Goal: Share content: Share content

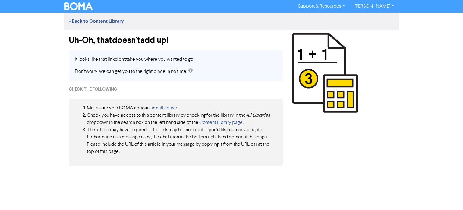
click at [77, 8] on img at bounding box center [78, 6] width 28 height 8
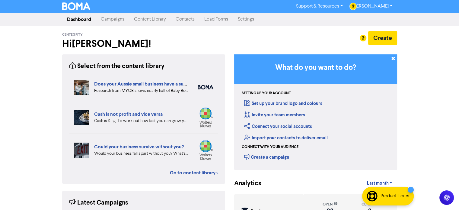
click at [104, 19] on link "Campaigns" at bounding box center [112, 19] width 33 height 12
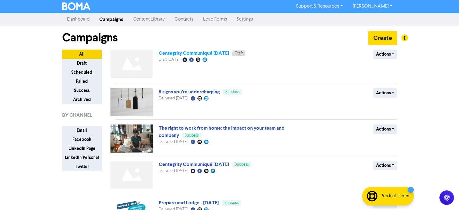
click at [188, 54] on link "Centegrity Communiqué October 2025" at bounding box center [194, 53] width 70 height 6
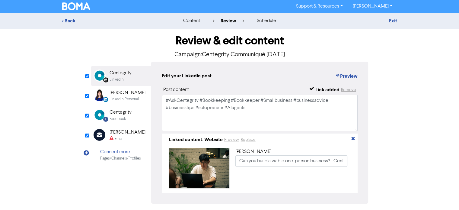
click at [133, 136] on div "Email" at bounding box center [127, 139] width 36 height 6
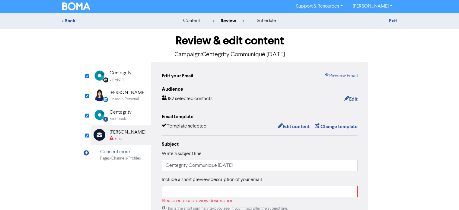
scroll to position [30, 0]
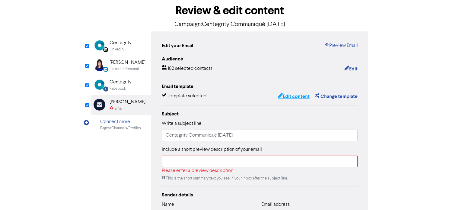
click at [288, 95] on button "Edit content" at bounding box center [293, 96] width 32 height 8
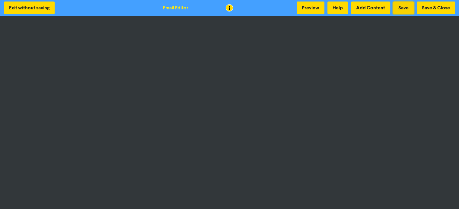
click at [407, 7] on button "Save" at bounding box center [403, 8] width 21 height 13
click at [403, 9] on button "Save" at bounding box center [403, 8] width 21 height 13
click at [405, 8] on button "Save" at bounding box center [403, 8] width 21 height 13
click at [404, 12] on button "Save" at bounding box center [403, 8] width 21 height 13
click at [407, 10] on button "Save" at bounding box center [403, 8] width 21 height 13
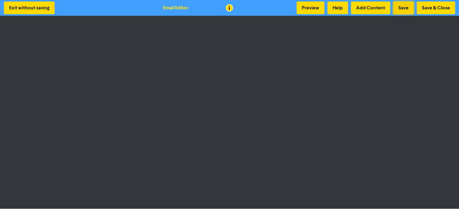
click at [400, 5] on button "Save" at bounding box center [403, 8] width 21 height 13
click at [399, 8] on button "Save" at bounding box center [403, 8] width 21 height 13
click at [406, 7] on button "Save" at bounding box center [403, 8] width 21 height 13
click at [401, 5] on button "Save" at bounding box center [403, 8] width 21 height 13
click at [405, 3] on button "Save" at bounding box center [403, 8] width 21 height 13
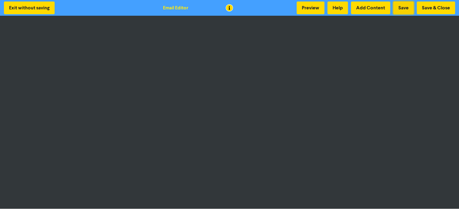
click at [399, 9] on button "Save" at bounding box center [403, 8] width 21 height 13
click at [429, 8] on button "Save & Close" at bounding box center [435, 8] width 38 height 13
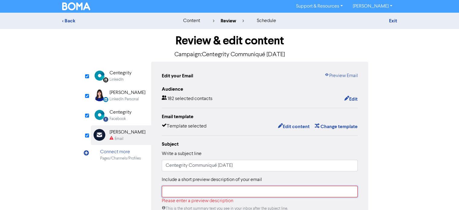
click at [178, 195] on input "text" at bounding box center [260, 190] width 196 height 11
paste input "Tax Tips, Delivery Changes & Cashflow Insights"
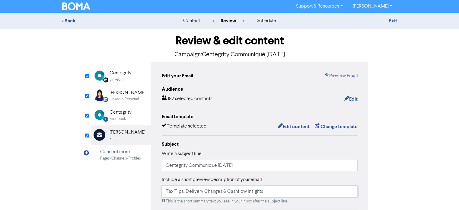
type input "Tax Tips, Delivery Changes & Cashflow Insights"
click at [119, 74] on div "Centegrity" at bounding box center [120, 72] width 22 height 7
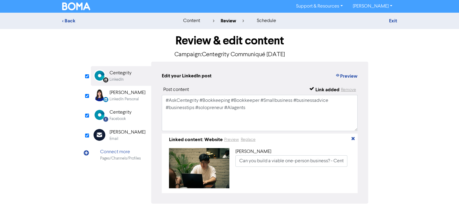
click at [123, 135] on div "[PERSON_NAME]" at bounding box center [127, 131] width 36 height 7
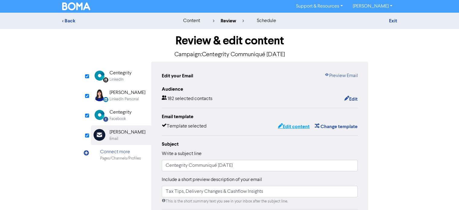
click at [303, 129] on button "Edit content" at bounding box center [293, 126] width 32 height 8
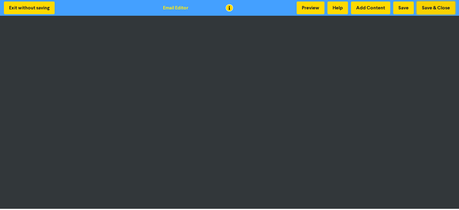
click at [443, 8] on button "Save & Close" at bounding box center [435, 8] width 38 height 13
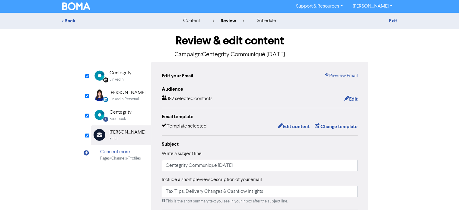
click at [119, 77] on div "LinkedIn" at bounding box center [116, 80] width 14 height 6
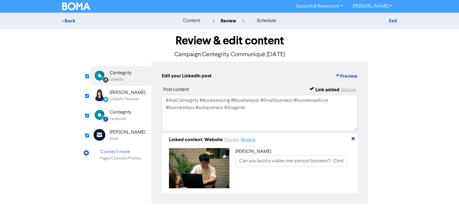
click at [250, 140] on button "Replace" at bounding box center [247, 139] width 15 height 7
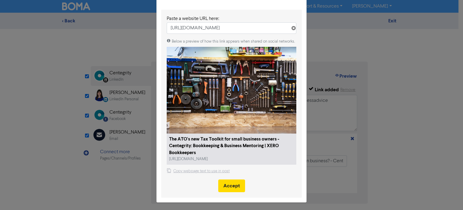
scroll to position [34, 0]
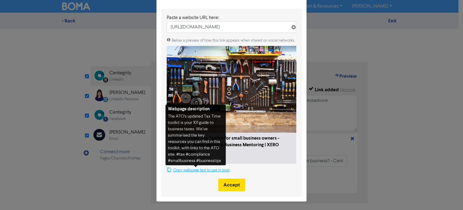
type input "https://centegrity.com.au/the-atos-new-tax-toolkit-for-small-business-owners/"
click at [200, 169] on button "Copy webpage text to use in post" at bounding box center [198, 170] width 63 height 6
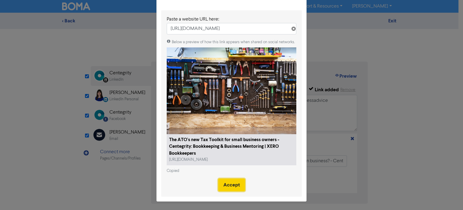
click at [233, 182] on button "Accept" at bounding box center [231, 184] width 27 height 13
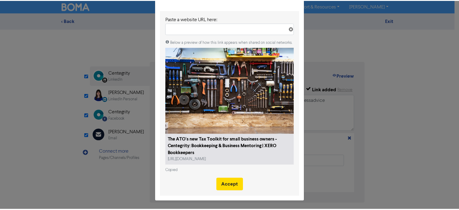
scroll to position [0, 0]
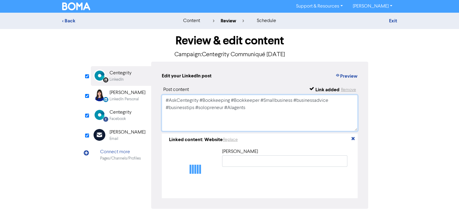
click at [185, 99] on textarea "#AskCentegrity #Bookkeeping #Bookkeeper #Smallbusiness #businessadvice #busines…" at bounding box center [260, 113] width 196 height 36
paste textarea "The ATO’s updated Tax Time toolkit is your 101 guide to business taxes. We’ve s…"
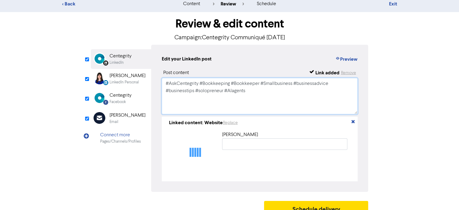
scroll to position [26, 0]
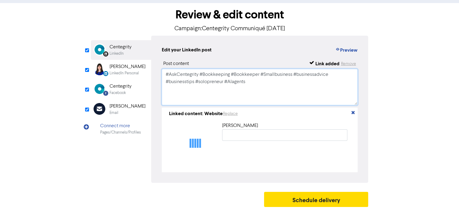
click at [185, 74] on textarea "#AskCentegrity #Bookkeeping #Bookkeeper #Smallbusiness #businessadvice #busines…" at bounding box center [260, 87] width 196 height 36
paste textarea "The ATO’s updated Tax Time toolkit is your 101 guide to business taxes. We’ve s…"
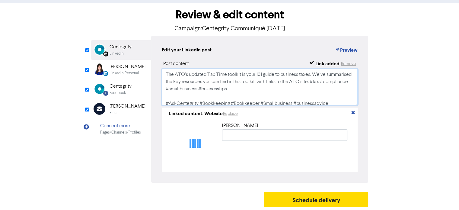
type textarea "#AskCentegrity #Bookkeeping #Bookkeeper #Smallbusiness #businessadvice #busines…"
type input "The ATO's new Tax Toolkit for small business owners - Centegrity: Bookkeeping &…"
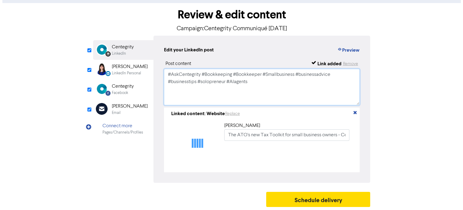
scroll to position [23, 0]
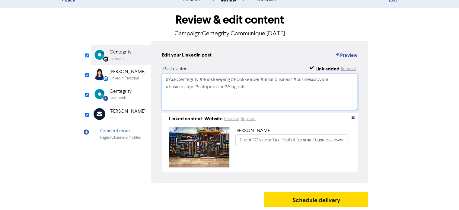
click at [195, 74] on textarea "#AskCentegrity #Bookkeeping #Bookkeeper #Smallbusiness #businessadvice #busines…" at bounding box center [260, 92] width 196 height 36
paste textarea "The ATO’s updated Tax Time toolkit is your 101 guide to business taxes. We’ve s…"
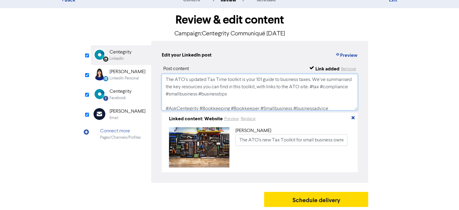
type textarea "The ATO’s updated Tax Time toolkit is your 101 guide to business taxes. We’ve s…"
click at [126, 77] on div "LinkedIn Personal" at bounding box center [123, 78] width 29 height 6
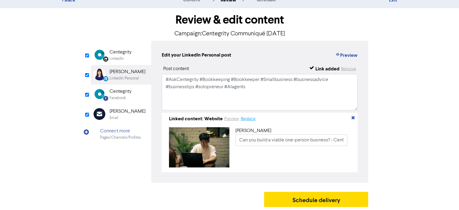
click at [252, 117] on button "Replace" at bounding box center [247, 118] width 15 height 7
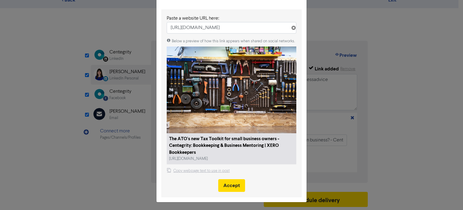
scroll to position [34, 0]
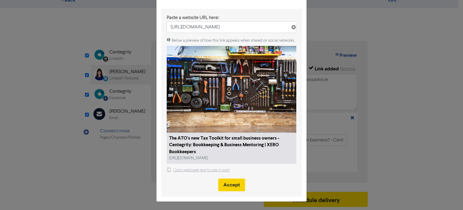
type input "https://centegrity.com.au/the-atos-new-tax-toolkit-for-small-business-owners/"
click at [230, 187] on button "Accept" at bounding box center [231, 184] width 27 height 13
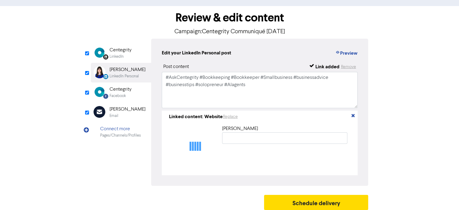
type input "The ATO's new Tax Toolkit for small business owners - Centegrity: Bookkeeping &…"
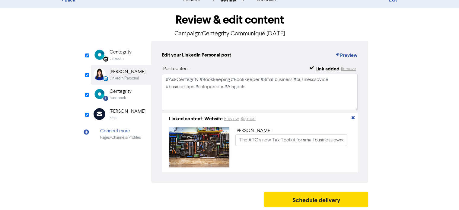
click at [128, 92] on div "Centegrity" at bounding box center [120, 91] width 22 height 7
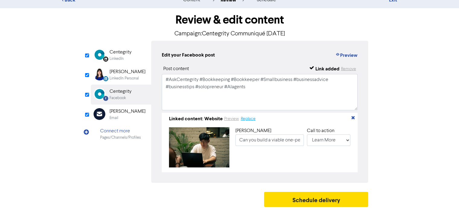
click at [245, 116] on button "Replace" at bounding box center [247, 118] width 15 height 7
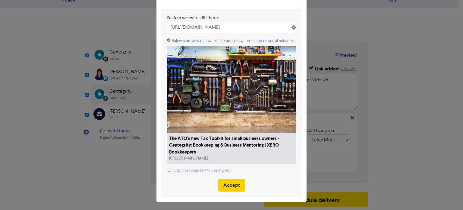
scroll to position [34, 0]
type input "https://centegrity.com.au/the-atos-new-tax-toolkit-for-small-business-owners/"
click at [232, 185] on button "Accept" at bounding box center [231, 184] width 27 height 13
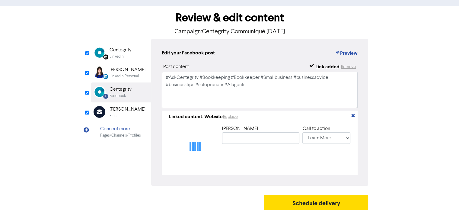
type input "The ATO's new Tax Toolkit for small business owners - Centegrity: Bookkeeping &…"
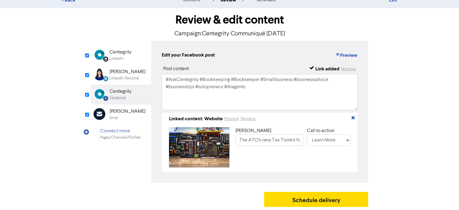
click at [109, 59] on div "LinkedIn Page Created with Sketch. Centegrity LinkedIn" at bounding box center [121, 55] width 60 height 20
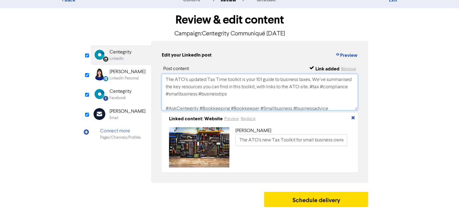
drag, startPoint x: 261, startPoint y: 91, endPoint x: 155, endPoint y: 77, distance: 106.6
click at [155, 77] on div "Edit your LinkedIn post Preview Post content Link added Remove The ATO’s update…" at bounding box center [259, 112] width 217 height 142
click at [282, 96] on textarea "The ATO’s updated Tax Time toolkit is your 101 guide to business taxes. We’ve s…" at bounding box center [260, 92] width 196 height 36
drag, startPoint x: 257, startPoint y: 92, endPoint x: 158, endPoint y: 90, distance: 98.6
click at [158, 90] on div "Edit your LinkedIn post Preview Post content Link added Remove The ATO’s update…" at bounding box center [259, 112] width 217 height 142
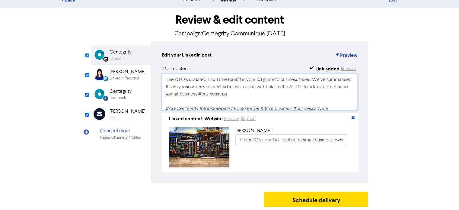
drag, startPoint x: 331, startPoint y: 95, endPoint x: 338, endPoint y: 91, distance: 8.0
click at [332, 95] on textarea "The ATO’s updated Tax Time toolkit is your 101 guide to business taxes. We’ve s…" at bounding box center [260, 92] width 196 height 36
click at [337, 84] on textarea "The ATO’s updated Tax Time toolkit is your 101 guide to business taxes. We’ve s…" at bounding box center [260, 92] width 196 height 36
click at [259, 91] on textarea "The ATO’s updated Tax Time toolkit is your 101 guide to business taxes. We’ve s…" at bounding box center [260, 92] width 196 height 36
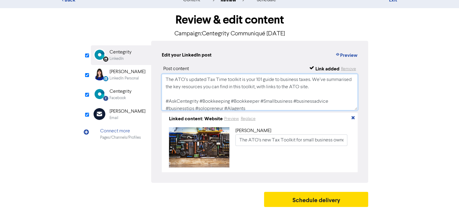
click at [282, 104] on textarea "The ATO’s updated Tax Time toolkit is your 101 guide to business taxes. We’ve s…" at bounding box center [260, 92] width 196 height 36
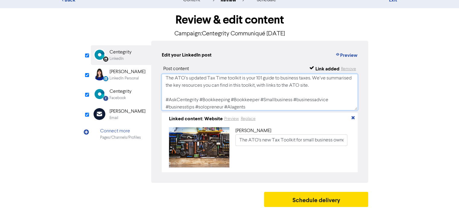
scroll to position [4, 0]
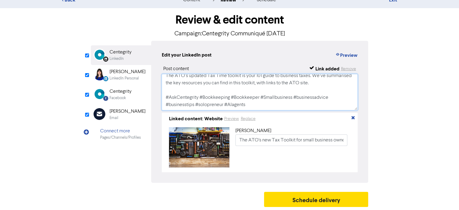
drag, startPoint x: 195, startPoint y: 103, endPoint x: 246, endPoint y: 104, distance: 50.7
click at [246, 104] on textarea "The ATO’s updated Tax Time toolkit is your 101 guide to business taxes. We’ve s…" at bounding box center [260, 92] width 196 height 36
paste textarea "tax #compliance #smallbusiness #businesstips"
drag, startPoint x: 267, startPoint y: 102, endPoint x: 334, endPoint y: 95, distance: 67.3
click at [334, 95] on textarea "The ATO’s updated Tax Time toolkit is your 101 guide to business taxes. We’ve s…" at bounding box center [260, 92] width 196 height 36
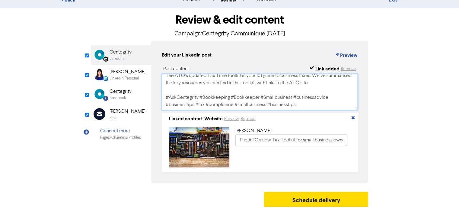
click at [297, 102] on textarea "The ATO’s updated Tax Time toolkit is your 101 guide to business taxes. We’ve s…" at bounding box center [260, 92] width 196 height 36
drag, startPoint x: 297, startPoint y: 102, endPoint x: 267, endPoint y: 101, distance: 30.2
click at [267, 101] on textarea "The ATO’s updated Tax Time toolkit is your 101 guide to business taxes. We’ve s…" at bounding box center [260, 92] width 196 height 36
type textarea "The ATO’s updated Tax Time toolkit is your 101 guide to business taxes. We’ve s…"
click at [133, 71] on div "[PERSON_NAME]" at bounding box center [127, 71] width 36 height 7
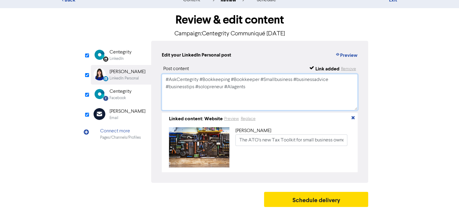
click at [239, 90] on textarea "#AskCentegrity #Bookkeeping #Bookkeeper #Smallbusiness #businessadvice #busines…" at bounding box center [260, 92] width 196 height 36
paste textarea "The ATO’s updated Tax Time toolkit is your 101 guide to business taxes. We’ve s…"
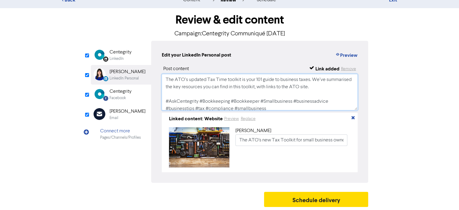
scroll to position [2, 0]
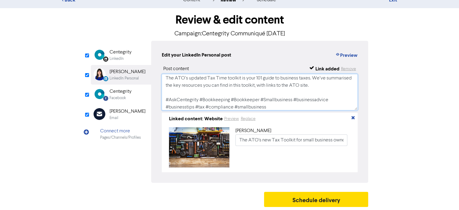
type textarea "The ATO’s updated Tax Time toolkit is your 101 guide to business taxes. We’ve s…"
click at [123, 92] on div "Centegrity" at bounding box center [120, 91] width 22 height 7
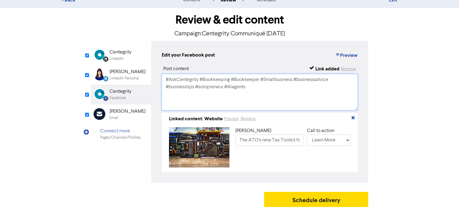
click at [212, 89] on textarea "#AskCentegrity #Bookkeeping #Bookkeeper #Smallbusiness #businessadvice #busines…" at bounding box center [260, 92] width 196 height 36
paste textarea "The ATO’s updated Tax Time toolkit is your 101 guide to business taxes. We’ve s…"
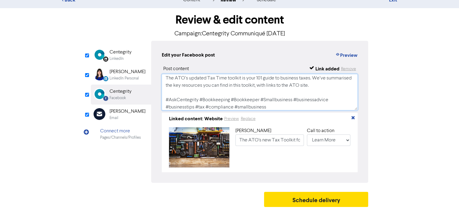
type textarea "The ATO’s updated Tax Time toolkit is your 101 guide to business taxes. We’ve s…"
click at [413, 78] on div "< Back content review schedule Exit Review & edit content Campaign: Centegrity …" at bounding box center [229, 101] width 459 height 218
click at [130, 117] on div "Email" at bounding box center [127, 118] width 36 height 6
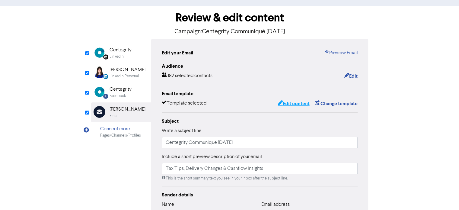
click at [290, 105] on button "Edit content" at bounding box center [293, 104] width 32 height 8
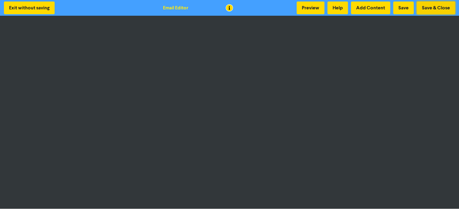
click at [434, 6] on button "Save & Close" at bounding box center [435, 8] width 38 height 13
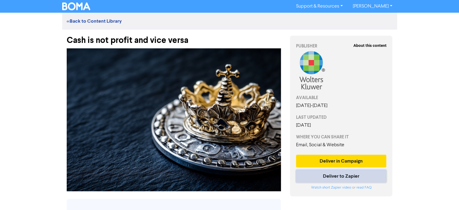
click at [334, 174] on button "Deliver to Zapier" at bounding box center [341, 175] width 90 height 13
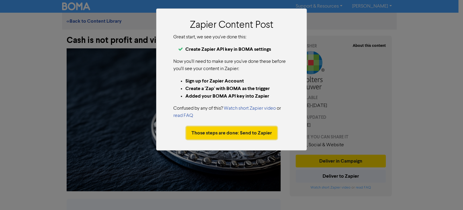
click at [266, 134] on button "Those steps are done: Send to Zapier" at bounding box center [231, 132] width 91 height 13
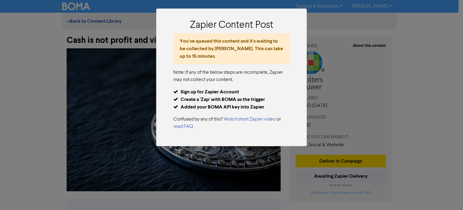
click at [79, 54] on div "Zapier Content Post You've queued this content and it's waiting to be collected…" at bounding box center [231, 105] width 463 height 210
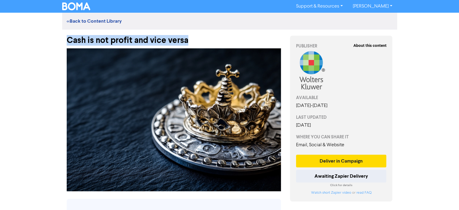
drag, startPoint x: 67, startPoint y: 39, endPoint x: 188, endPoint y: 41, distance: 121.9
click at [188, 41] on div "Cash is not profit and vice versa" at bounding box center [174, 38] width 214 height 16
copy div "Cash is not profit and vice versa"
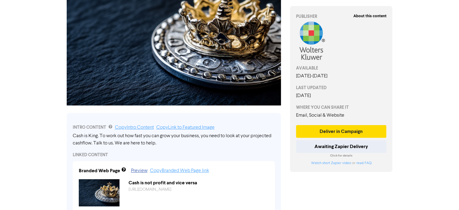
scroll to position [90, 0]
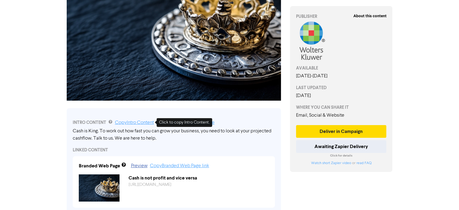
click at [121, 122] on link "Copy Intro Content" at bounding box center [134, 122] width 39 height 5
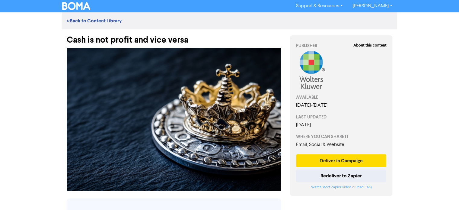
scroll to position [0, 0]
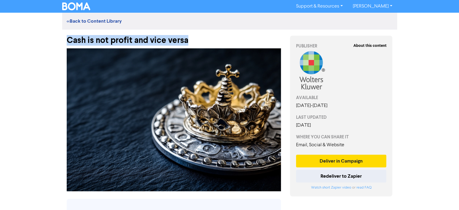
drag, startPoint x: 191, startPoint y: 40, endPoint x: 37, endPoint y: 37, distance: 154.1
click at [37, 37] on div "Support & Resources Video Tutorials FAQ & Guides Marketing Education Jolene Lut…" at bounding box center [229, 105] width 459 height 210
copy div "Cash is not profit and vice versa"
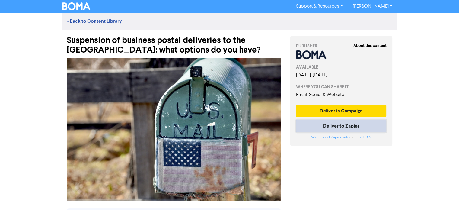
click at [339, 126] on button "Deliver to Zapier" at bounding box center [341, 125] width 90 height 13
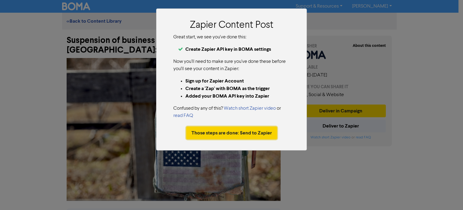
click at [245, 135] on button "Those steps are done: Send to Zapier" at bounding box center [231, 132] width 91 height 13
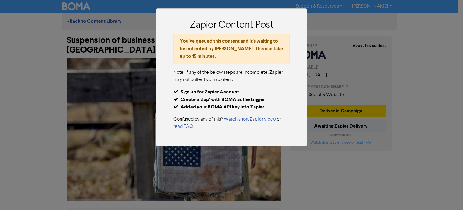
click at [57, 41] on div "Zapier Content Post You've queued this content and it's waiting to be collected…" at bounding box center [231, 105] width 463 height 210
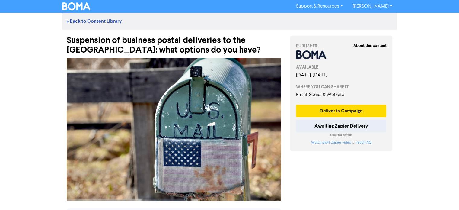
click at [151, 51] on div "Suspension of business postal deliveries to the US: what options do you have?" at bounding box center [174, 42] width 214 height 25
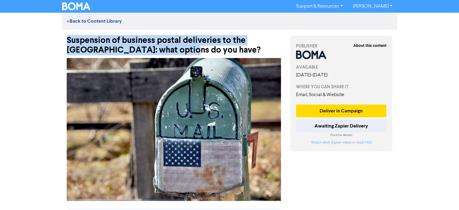
drag, startPoint x: 151, startPoint y: 50, endPoint x: 67, endPoint y: 41, distance: 84.0
click at [67, 41] on div "Suspension of business postal deliveries to the US: what options do you have?" at bounding box center [174, 42] width 214 height 25
copy div "Suspension of business postal deliveries to the US: what options do you have?"
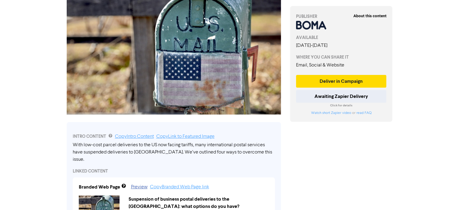
scroll to position [121, 0]
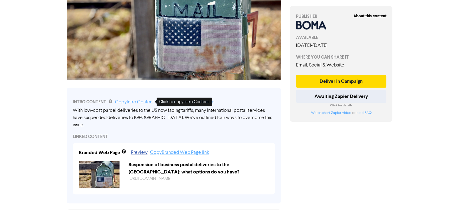
click at [125, 103] on link "Copy Intro Content" at bounding box center [134, 102] width 39 height 5
click at [141, 102] on link "Copy Intro Content" at bounding box center [134, 102] width 39 height 5
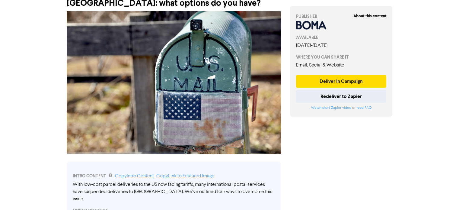
scroll to position [0, 0]
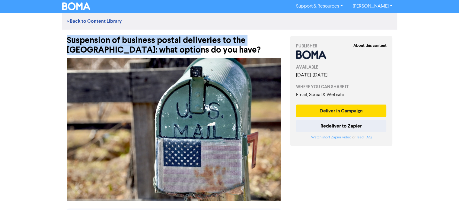
drag, startPoint x: 152, startPoint y: 52, endPoint x: 62, endPoint y: 39, distance: 91.4
click at [62, 39] on div "Suspension of business postal deliveries to the US: what options do you have?" at bounding box center [173, 42] width 223 height 25
copy div "Suspension of business postal deliveries to the US: what options do you have?"
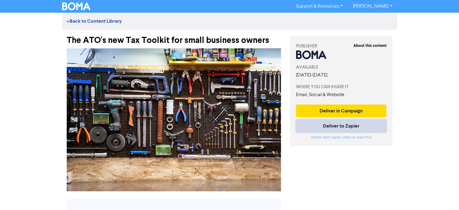
click at [328, 126] on button "Deliver to Zapier" at bounding box center [341, 125] width 90 height 13
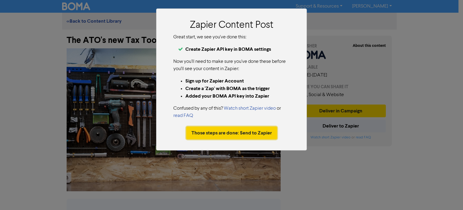
click at [214, 131] on button "Those steps are done: Send to Zapier" at bounding box center [231, 132] width 91 height 13
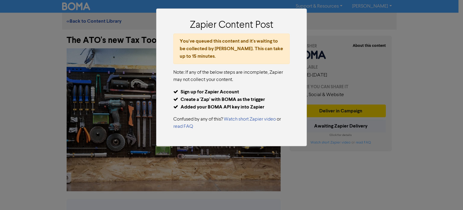
click at [58, 49] on div "Zapier Content Post You've queued this content and it's waiting to be collected…" at bounding box center [231, 105] width 463 height 210
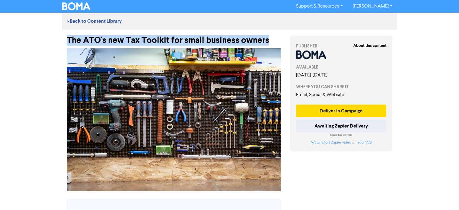
drag, startPoint x: 272, startPoint y: 41, endPoint x: 69, endPoint y: 40, distance: 203.0
click at [69, 40] on div "The ATO's new Tax Toolkit for small business owners" at bounding box center [174, 38] width 214 height 16
copy div "The ATO's new Tax Toolkit for small business owners"
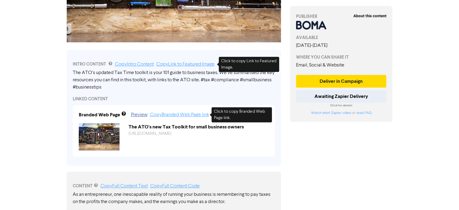
scroll to position [151, 0]
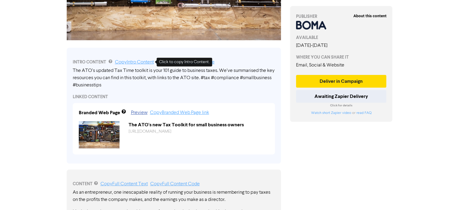
click at [144, 65] on link "Copy Intro Content" at bounding box center [134, 62] width 39 height 5
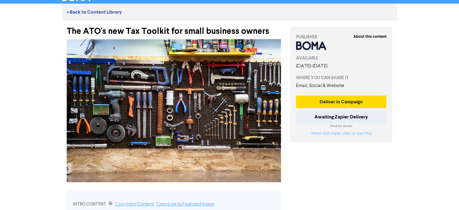
scroll to position [0, 0]
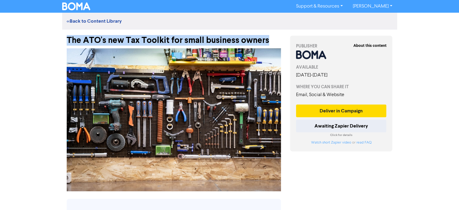
drag, startPoint x: 273, startPoint y: 40, endPoint x: 68, endPoint y: 36, distance: 204.8
click at [68, 36] on div "The ATO's new Tax Toolkit for small business owners" at bounding box center [174, 38] width 214 height 16
copy div "The ATO's new Tax Toolkit for small business owners"
